Goal: Download file/media

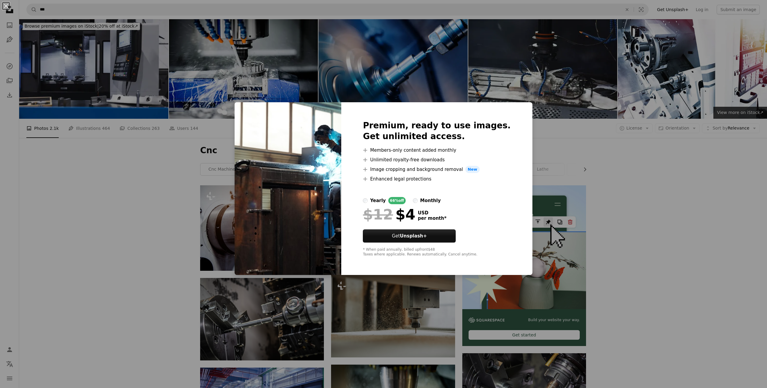
scroll to position [4467, 0]
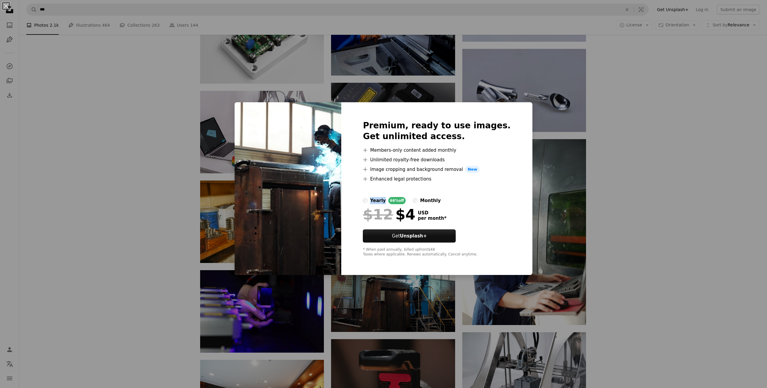
drag, startPoint x: 385, startPoint y: 201, endPoint x: 399, endPoint y: 203, distance: 13.9
click at [386, 202] on div "yearly" at bounding box center [378, 200] width 16 height 7
click at [433, 200] on div "monthly" at bounding box center [430, 200] width 21 height 7
click at [386, 200] on div "yearly" at bounding box center [378, 200] width 16 height 7
drag, startPoint x: 425, startPoint y: 217, endPoint x: 249, endPoint y: 129, distance: 197.1
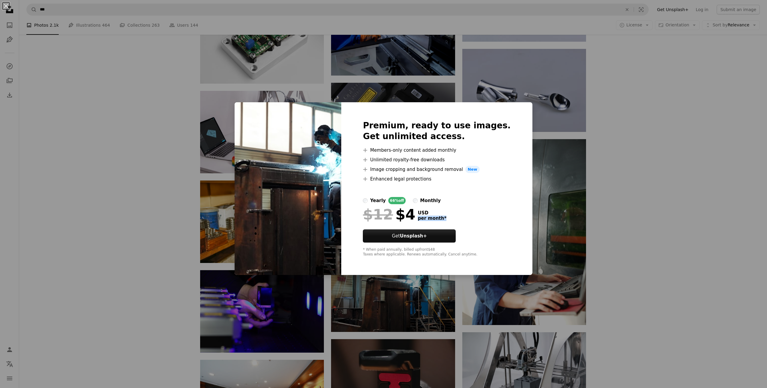
click at [454, 218] on div "$12 $4 USD per month *" at bounding box center [437, 214] width 148 height 16
click at [163, 101] on div "An X shape Premium, ready to use images. Get unlimited access. A plus sign Memb…" at bounding box center [383, 194] width 767 height 388
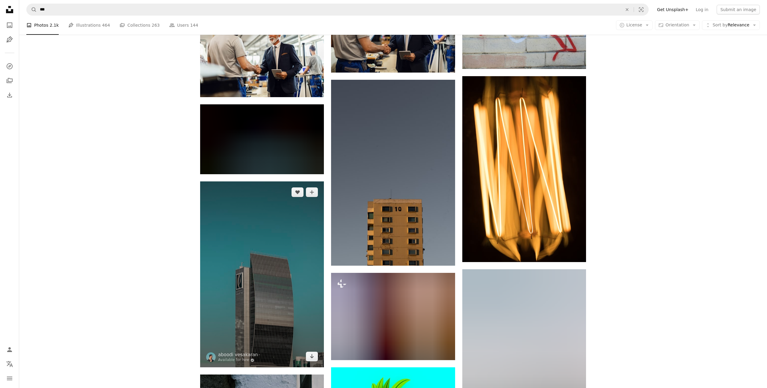
scroll to position [6764, 0]
